Goal: Consume media (video, audio)

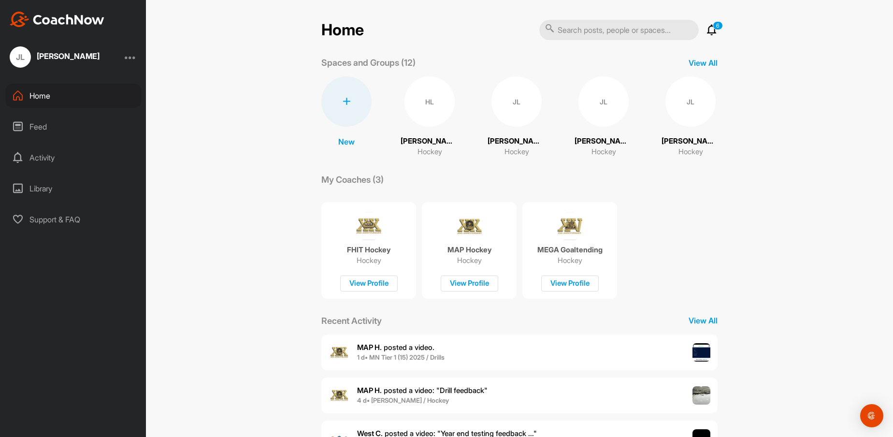
click at [434, 104] on div "HL" at bounding box center [429, 101] width 50 height 50
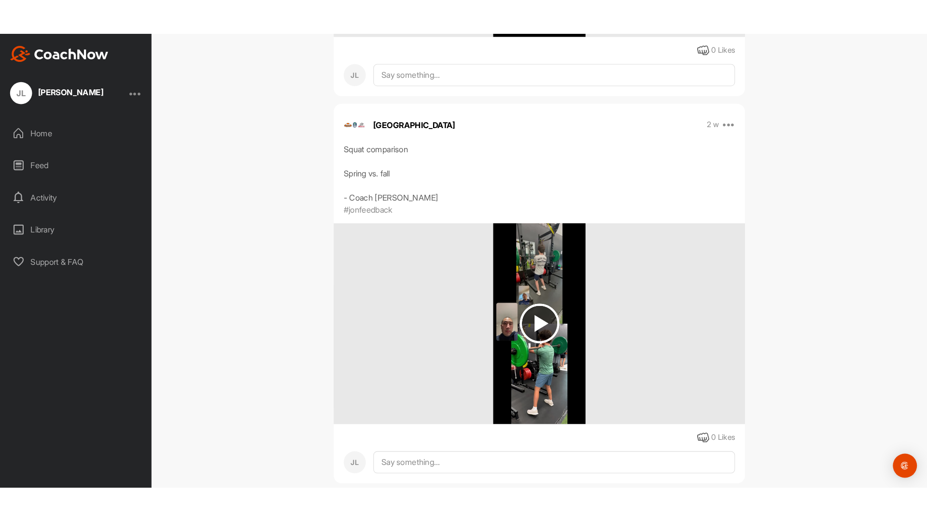
scroll to position [339, 0]
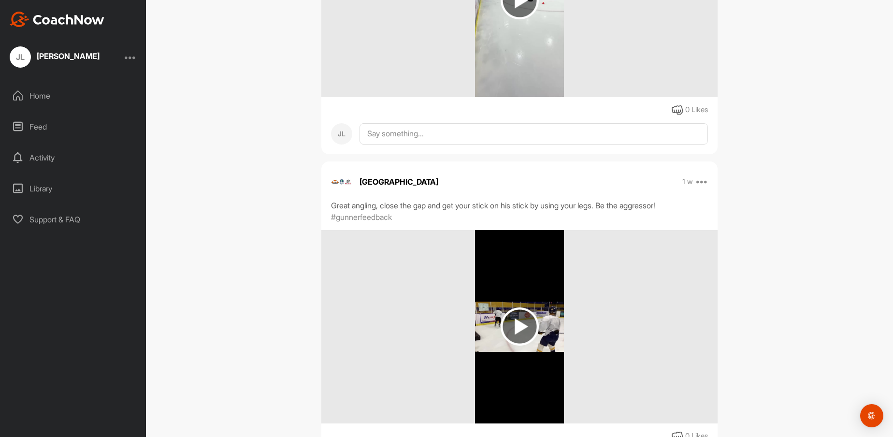
click at [512, 317] on img at bounding box center [519, 326] width 38 height 38
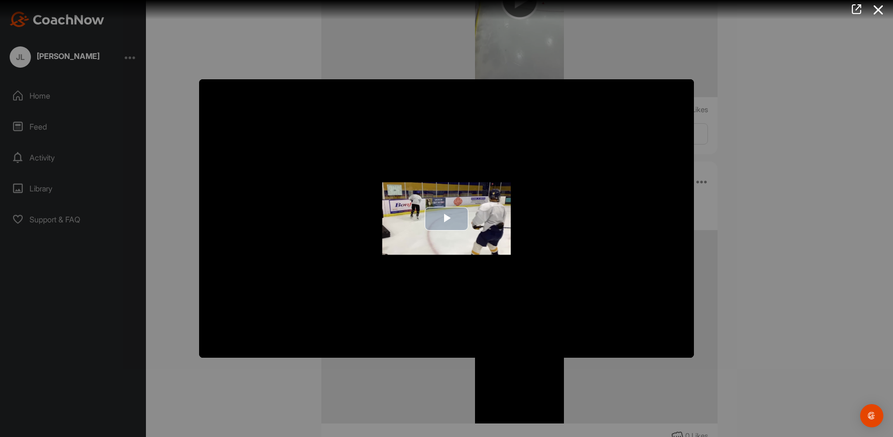
click at [446, 218] on span "Video Player" at bounding box center [446, 218] width 0 height 0
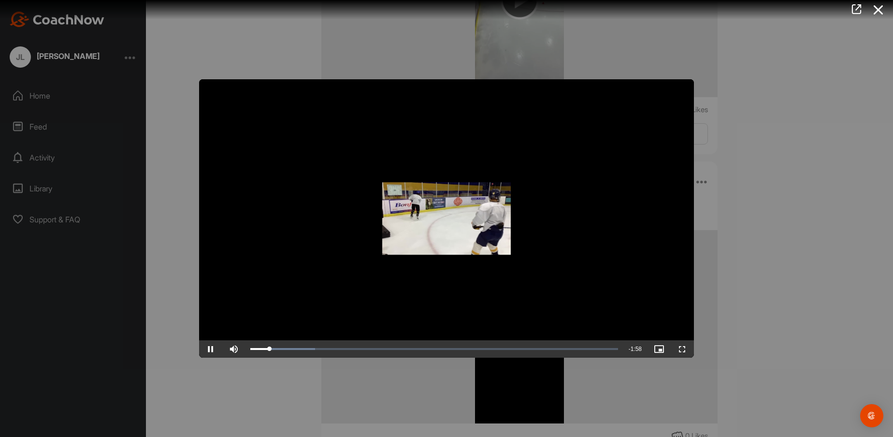
click at [681, 349] on span "Video Player" at bounding box center [681, 349] width 23 height 0
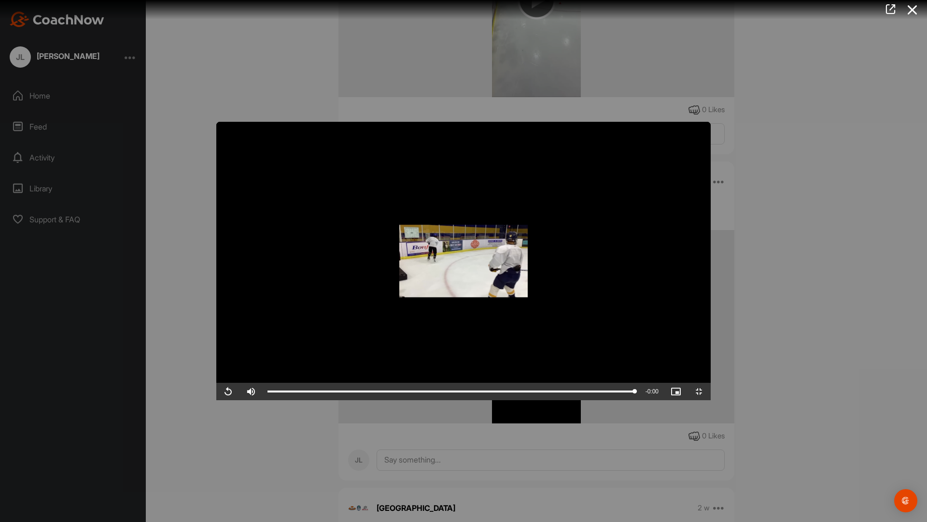
click at [711, 400] on video "Video Player" at bounding box center [463, 261] width 495 height 278
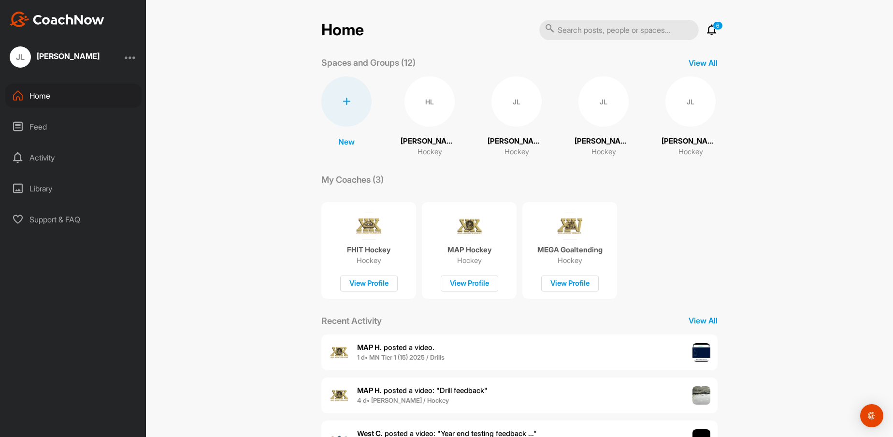
click at [425, 107] on div "HL" at bounding box center [429, 101] width 50 height 50
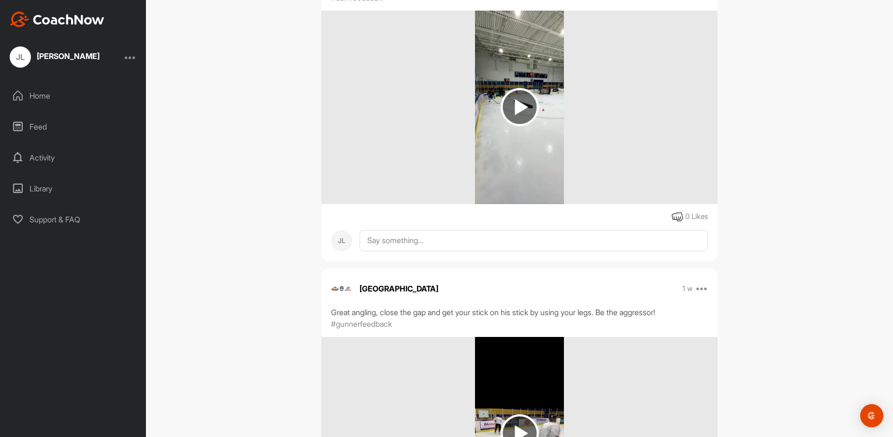
scroll to position [117, 0]
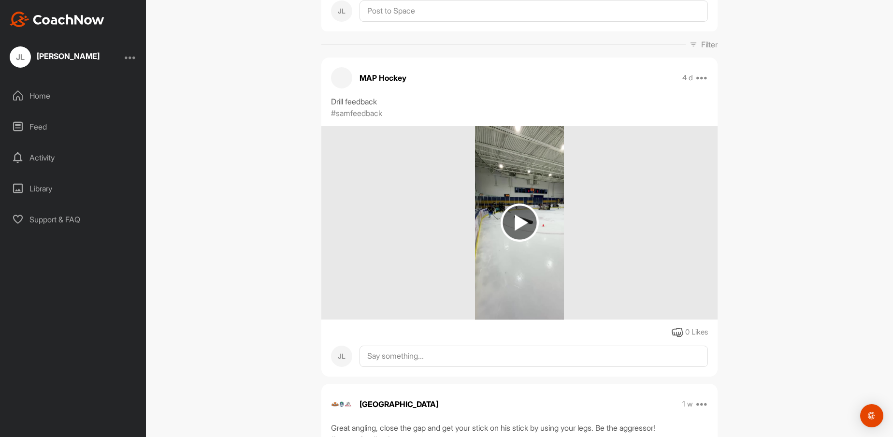
click at [512, 222] on img at bounding box center [519, 222] width 38 height 38
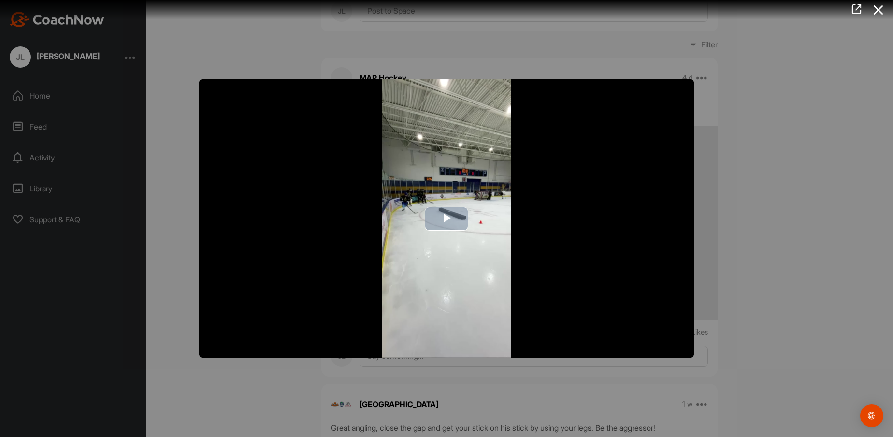
click at [446, 218] on span "Video Player" at bounding box center [446, 218] width 0 height 0
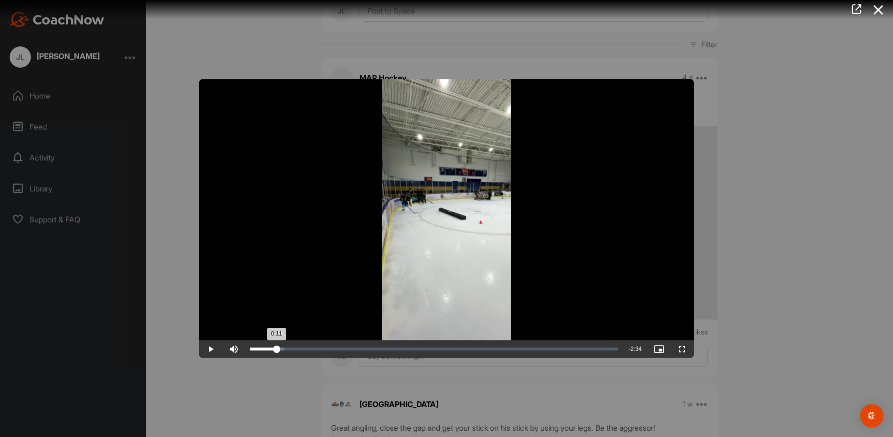
click at [277, 349] on div "Loaded : 9.05% 0:11 0:11" at bounding box center [434, 348] width 368 height 3
click at [291, 350] on div "Loaded : 19.05% 0:18 0:18" at bounding box center [434, 348] width 368 height 3
click at [300, 350] on div "Loaded : 22.87% 0:22 0:19" at bounding box center [434, 348] width 368 height 3
click at [308, 350] on div "Loaded : 24.78% 0:26 0:26" at bounding box center [434, 348] width 368 height 3
click at [314, 350] on div "Loaded : 24.78% 0:28 0:26" at bounding box center [434, 348] width 368 height 3
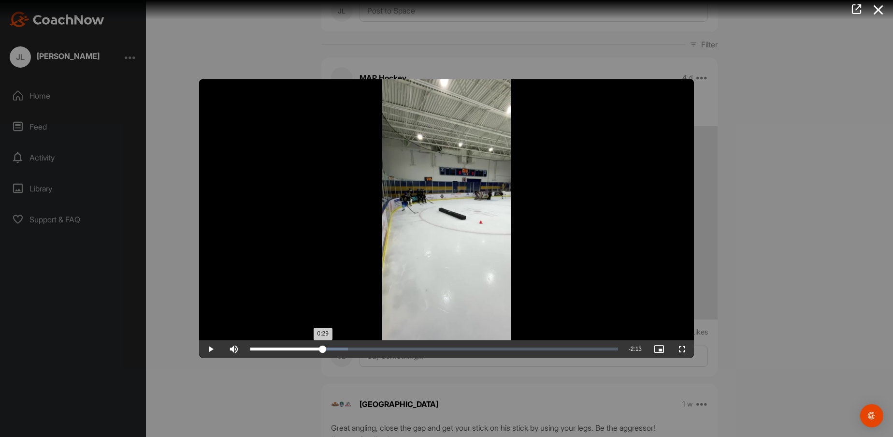
click at [323, 350] on div "Loaded : 26.60% 0:32 0:29" at bounding box center [434, 348] width 368 height 3
click at [339, 348] on div "Loaded : 27.81% 0:39 0:33" at bounding box center [433, 348] width 377 height 17
click at [329, 350] on div "Loaded : 30.23% 0:35 0:40" at bounding box center [434, 348] width 368 height 3
click at [212, 349] on span "Video Player" at bounding box center [210, 349] width 23 height 0
click at [173, 359] on div at bounding box center [446, 218] width 893 height 437
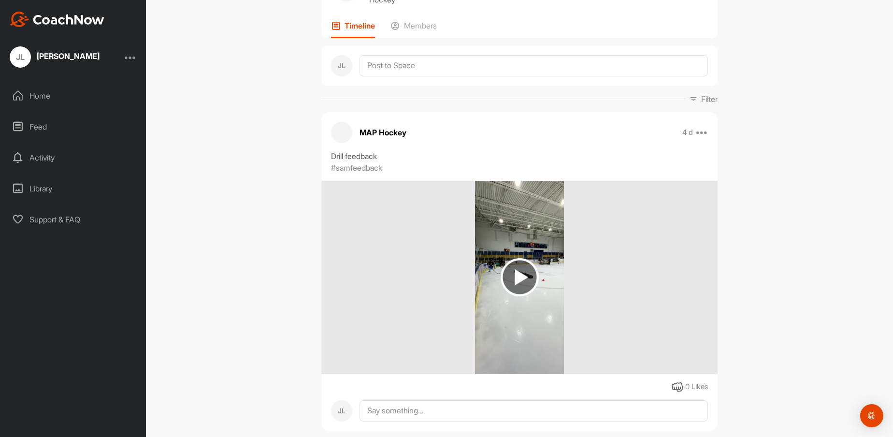
scroll to position [6, 0]
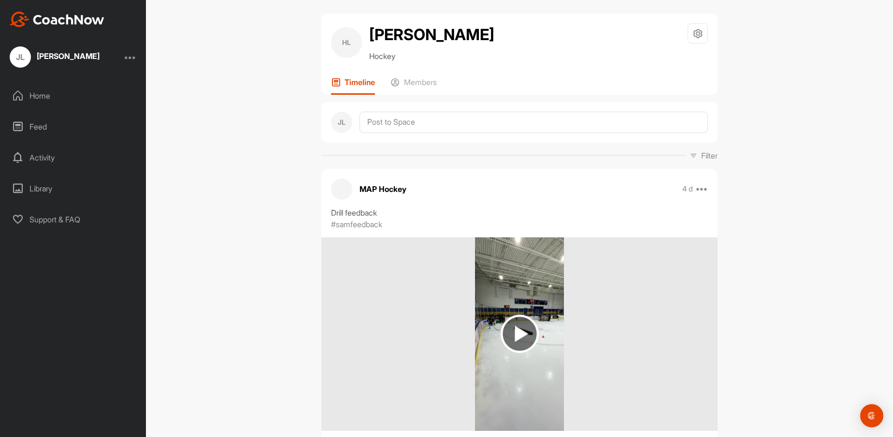
click at [514, 334] on img at bounding box center [519, 333] width 38 height 38
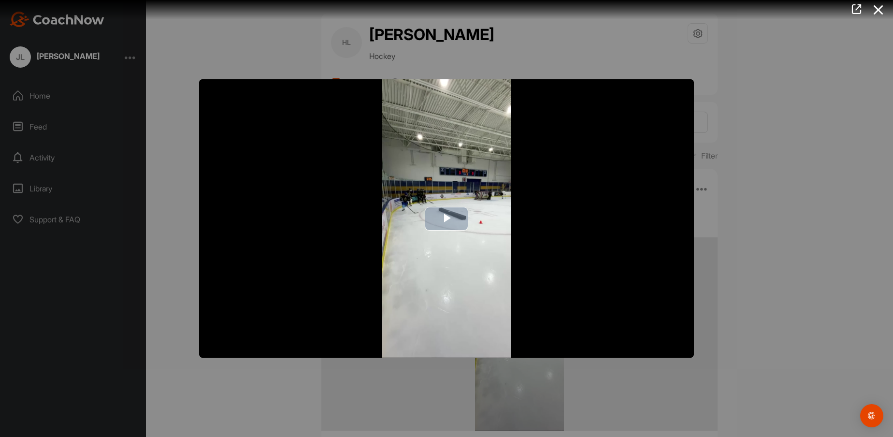
click at [446, 218] on span "Video Player" at bounding box center [446, 218] width 0 height 0
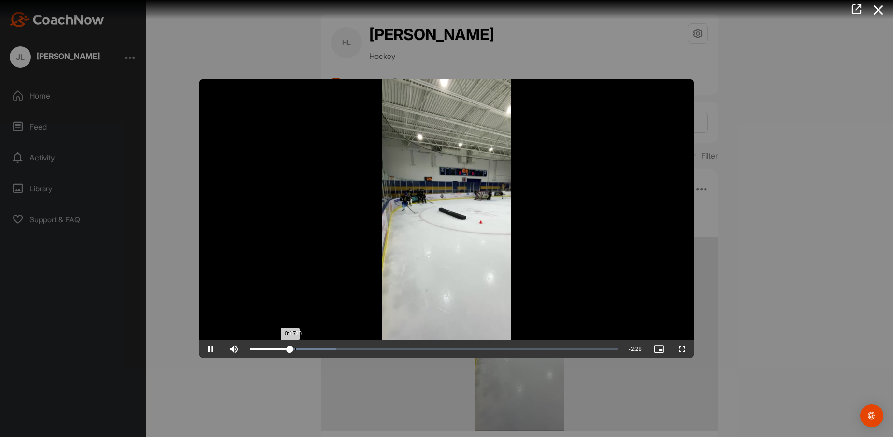
click at [295, 352] on div "Loaded : 23.27% 0:20 0:17" at bounding box center [433, 348] width 377 height 17
click at [304, 352] on div "Loaded : 23.60% 0:24 0:24" at bounding box center [433, 348] width 377 height 17
click at [314, 353] on div "Loaded : 24.22% 0:28 0:28" at bounding box center [433, 348] width 377 height 17
click at [320, 354] on div "Loaded : 25.43% 0:31 0:29" at bounding box center [433, 348] width 377 height 17
click at [326, 354] on div "Loaded : 25.43% 0:33 0:31" at bounding box center [433, 348] width 377 height 17
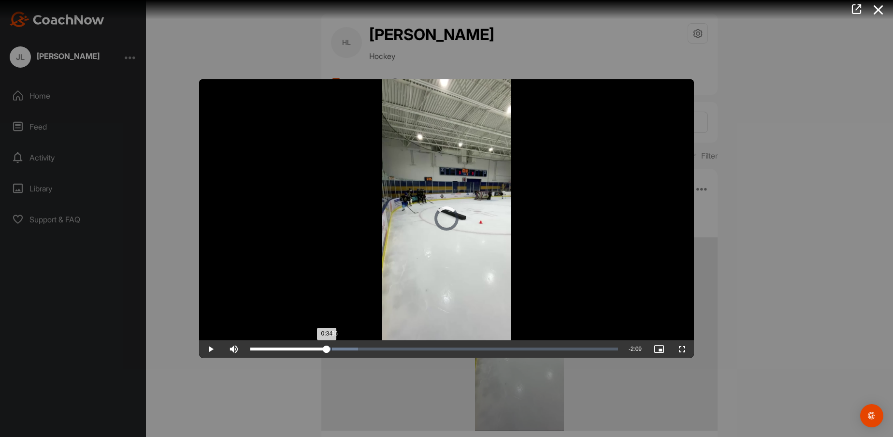
click at [332, 355] on div "Loaded : 29.31% 0:36 0:34" at bounding box center [433, 348] width 377 height 17
click at [339, 354] on div "Loaded : 30.84% 0:39 0:36" at bounding box center [433, 348] width 377 height 17
click at [595, 350] on div "Loaded : 100.00% 2:34 2:45" at bounding box center [434, 348] width 368 height 3
click at [581, 349] on div "Loaded : 100.00% 2:28 2:34" at bounding box center [434, 348] width 368 height 3
click at [445, 146] on video "Video Player" at bounding box center [446, 218] width 495 height 278
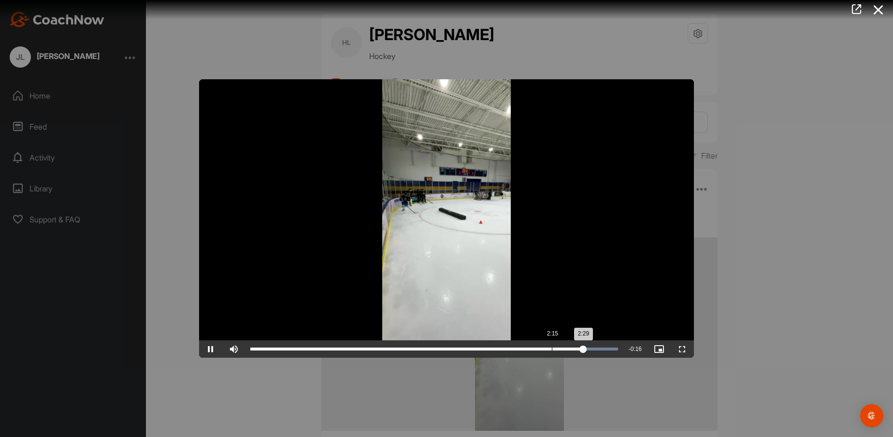
click at [552, 350] on div "Loaded : 100.00% 2:15 2:29" at bounding box center [434, 348] width 368 height 3
click at [539, 350] on div "Loaded : 100.00% 2:09 2:09" at bounding box center [434, 348] width 368 height 3
click at [516, 353] on div "Loaded : 100.00% 1:59 2:18" at bounding box center [433, 348] width 377 height 17
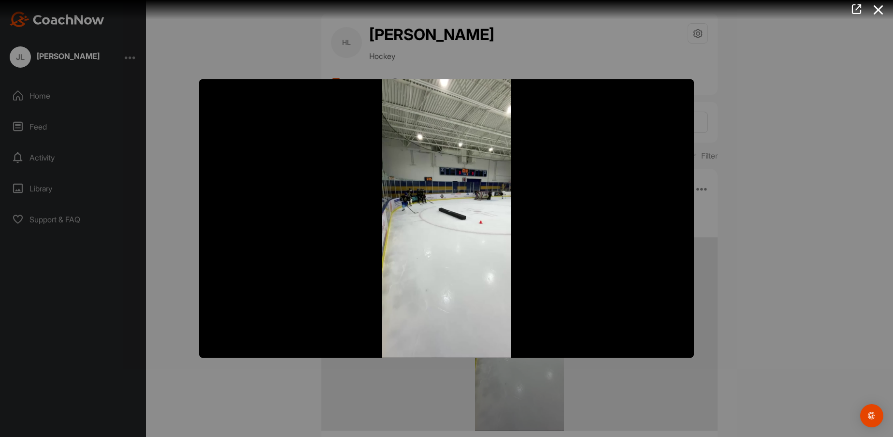
click at [781, 114] on div at bounding box center [446, 218] width 893 height 437
